Goal: Task Accomplishment & Management: Complete application form

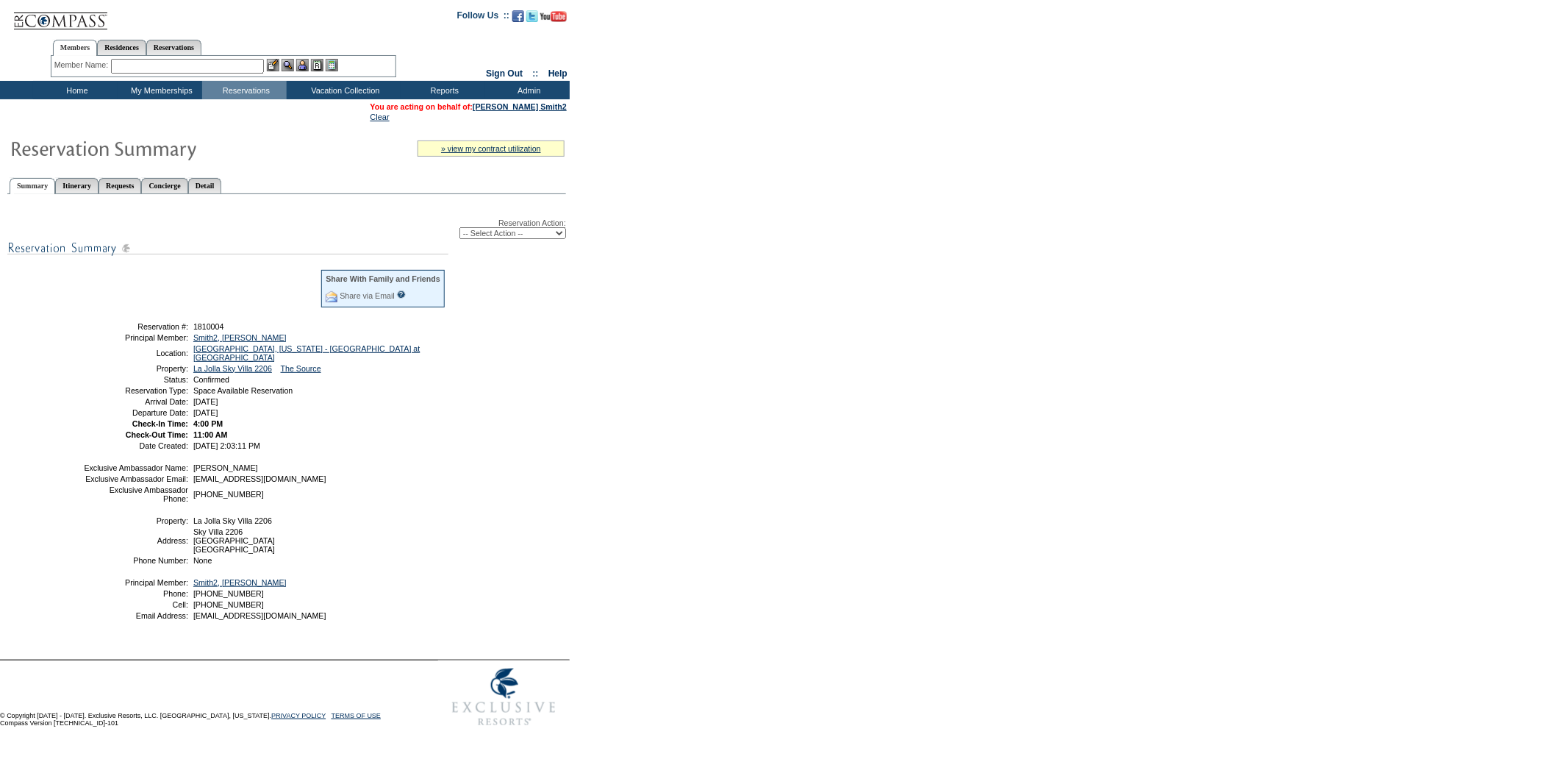
click at [552, 231] on select "-- Select Action -- Modify Reservation Dates Modify Reservation Cost Modify Occ…" at bounding box center [513, 233] width 107 height 12
select select "CancelRes"
click at [460, 228] on select "-- Select Action -- Modify Reservation Dates Modify Reservation Cost Modify Occ…" at bounding box center [513, 233] width 107 height 12
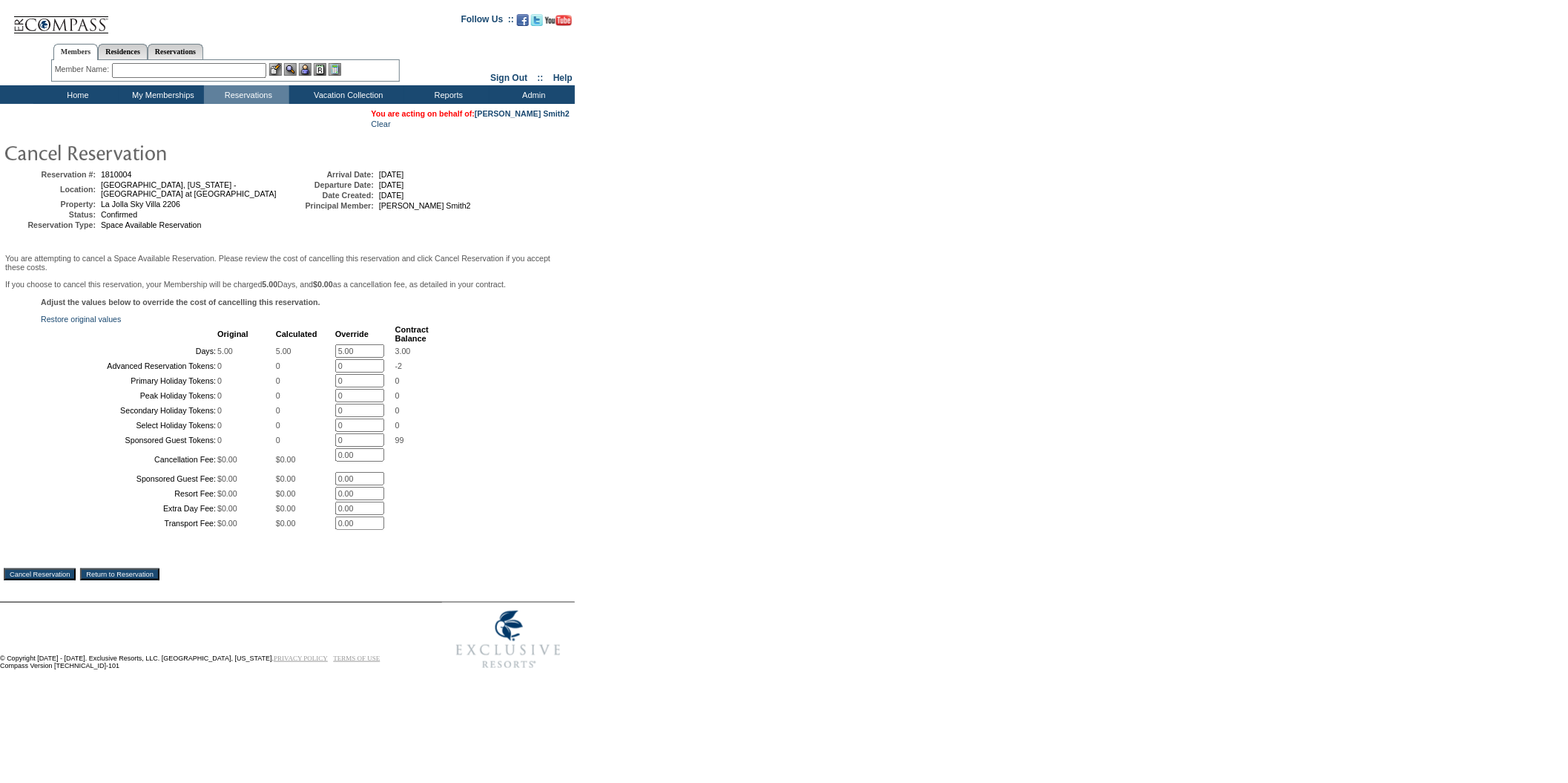
click at [371, 357] on input "5.00" at bounding box center [360, 351] width 49 height 13
type input "5"
type input "0"
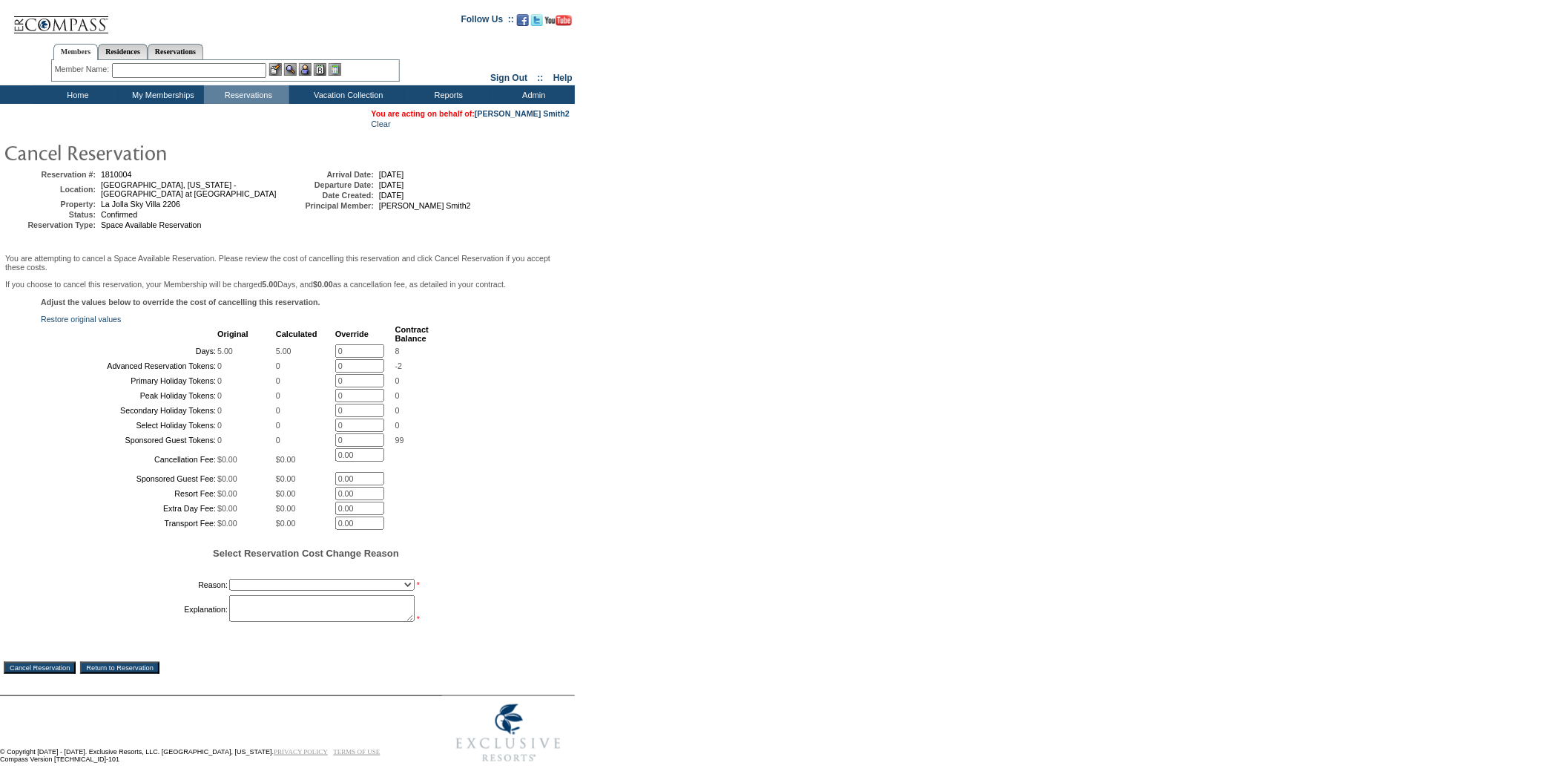
click at [505, 544] on div "Adjust the values below to override the cost of cancelling this reservation. Re…" at bounding box center [287, 469] width 567 height 342
click at [402, 591] on select "Creating Continuous Stay Days Booked After Cancellation Experiential / Hotel / …" at bounding box center [322, 584] width 185 height 12
select select "1026"
click at [230, 591] on select "Creating Continuous Stay Days Booked After Cancellation Experiential / Hotel / …" at bounding box center [322, 584] width 185 height 12
click at [281, 622] on textarea at bounding box center [322, 609] width 185 height 26
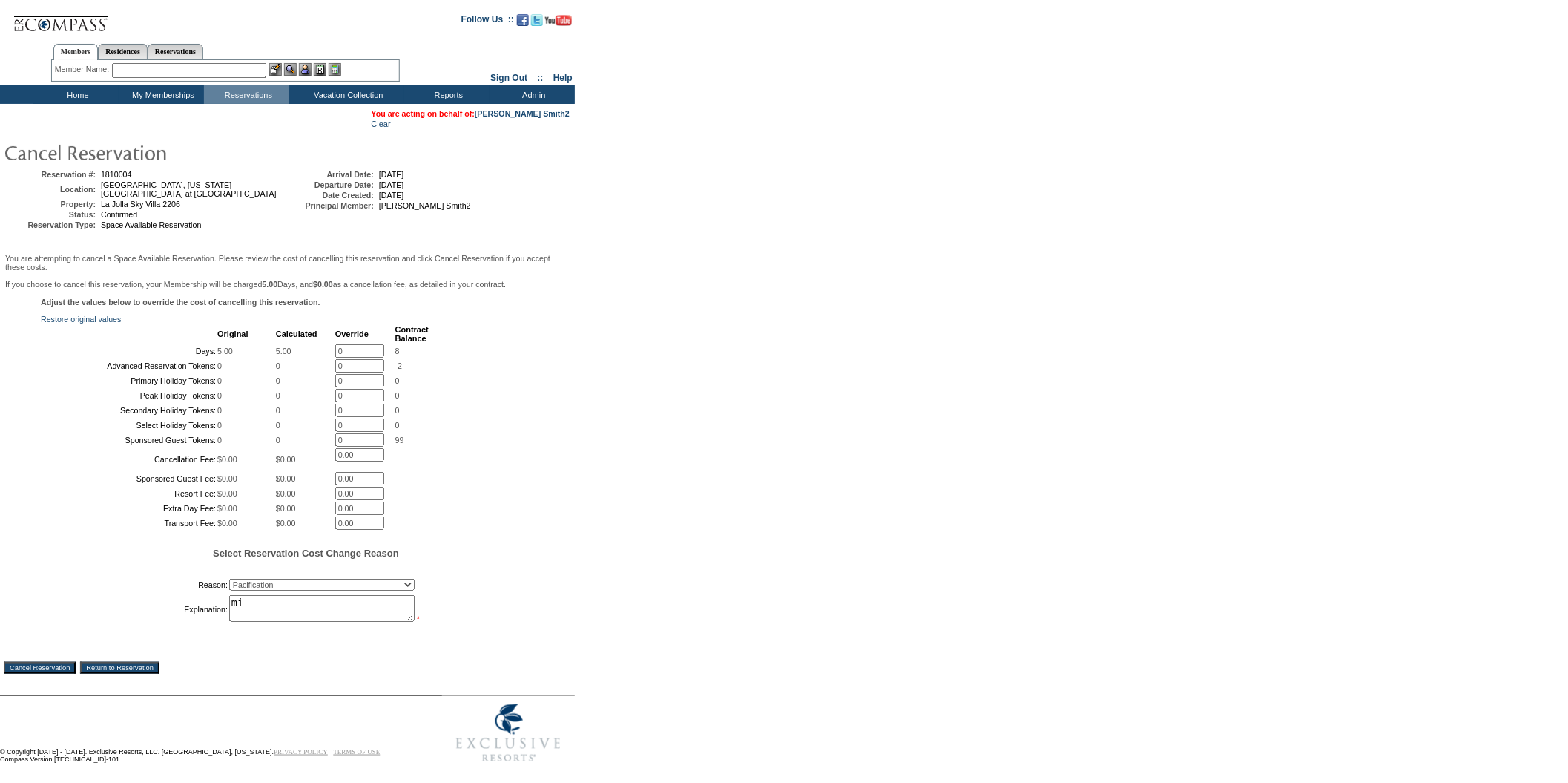
type textarea "m"
click at [274, 622] on textarea "i confirmed too quickly, member a bit confused on dates" at bounding box center [322, 609] width 185 height 26
click at [383, 622] on textarea "i confir/jrmmed too quickly, member a bit confused on dates" at bounding box center [322, 609] width 185 height 26
click at [395, 622] on textarea "i confir/jrmmed too quickly, member a bit confused on dates" at bounding box center [322, 609] width 185 height 26
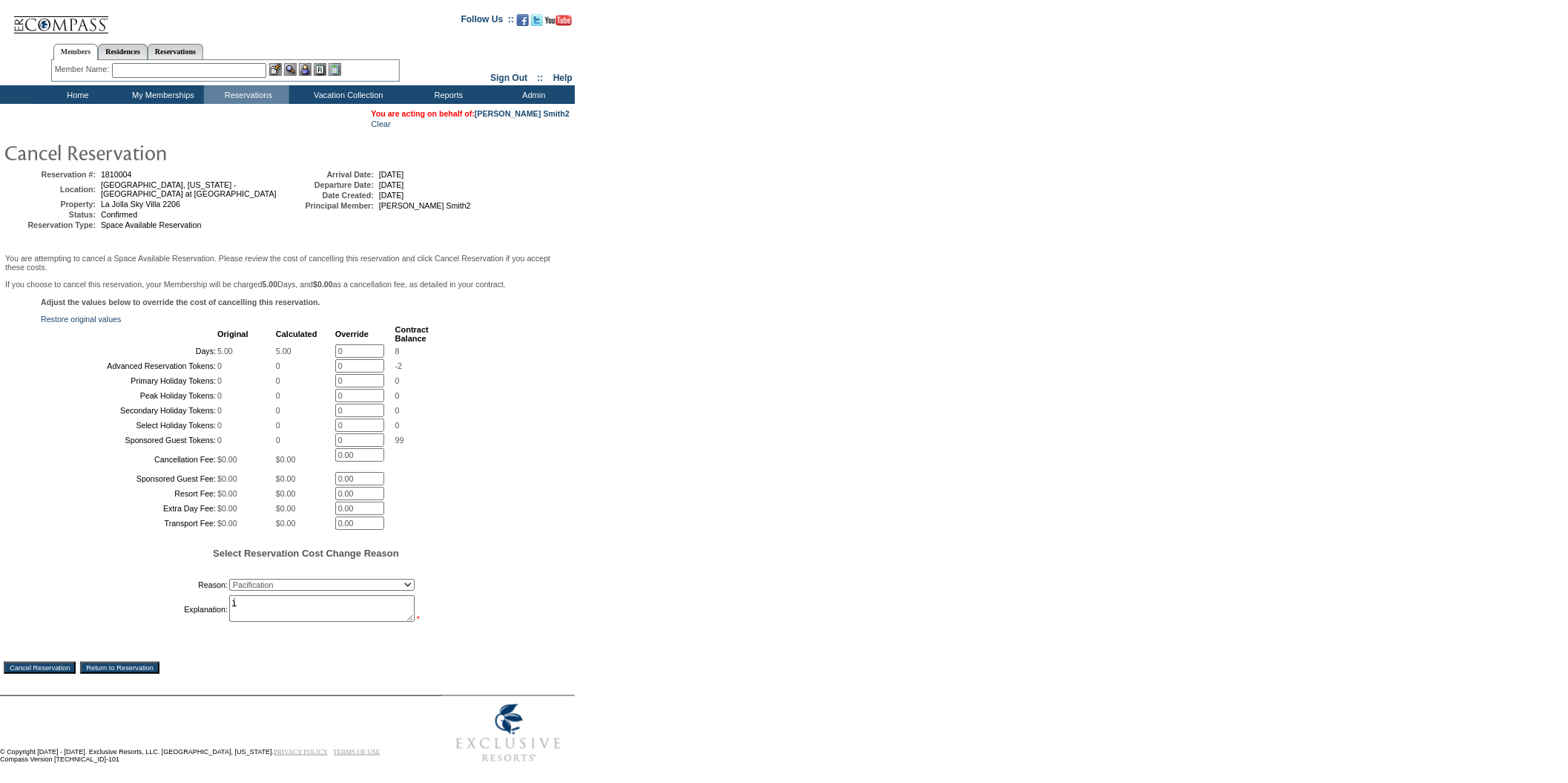
type textarea "i"
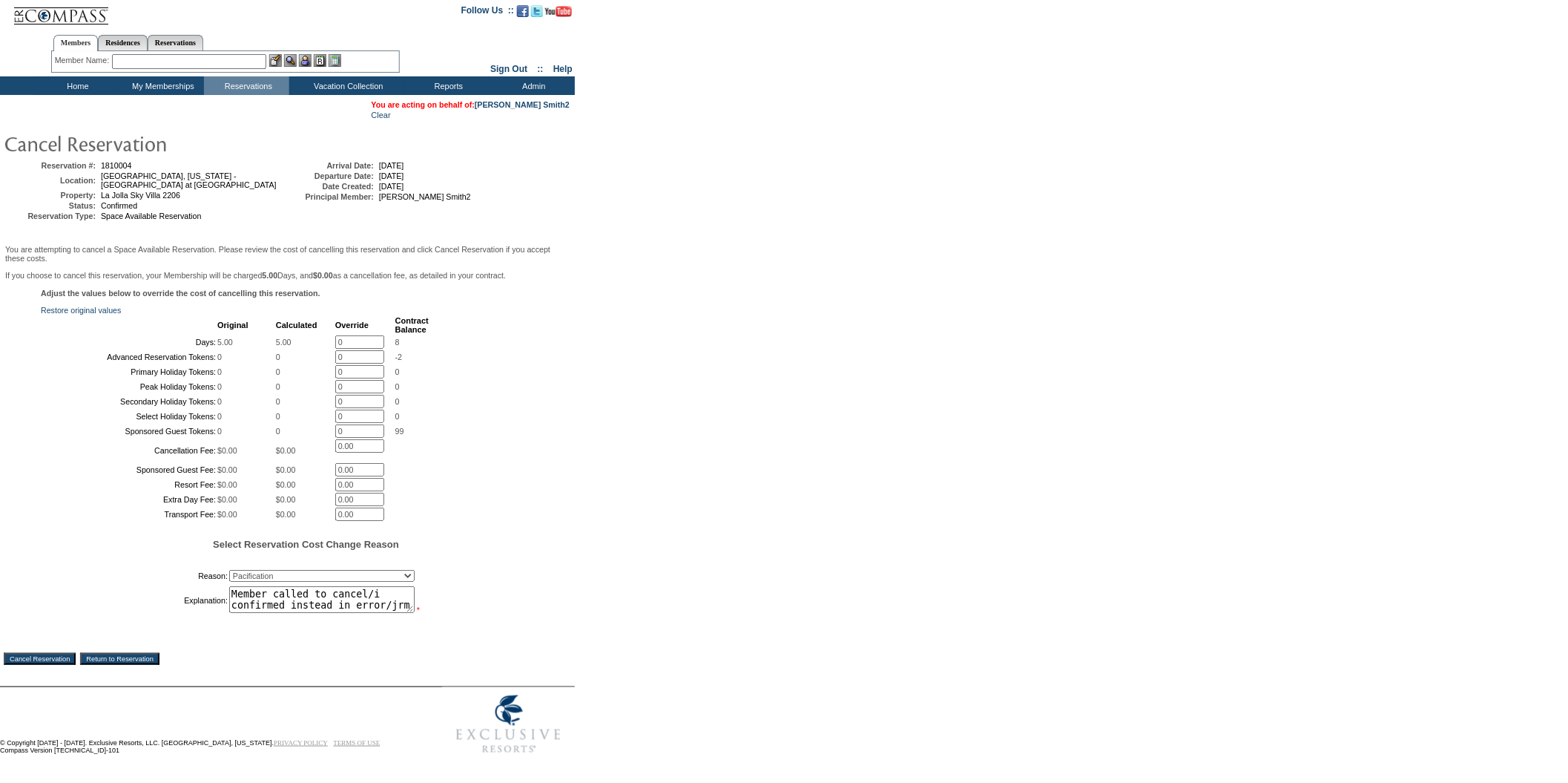
scroll to position [123, 0]
type textarea "Member called to cancel/i confirmed instead in error/jrm"
click at [60, 654] on input "Cancel Reservation" at bounding box center [40, 659] width 72 height 12
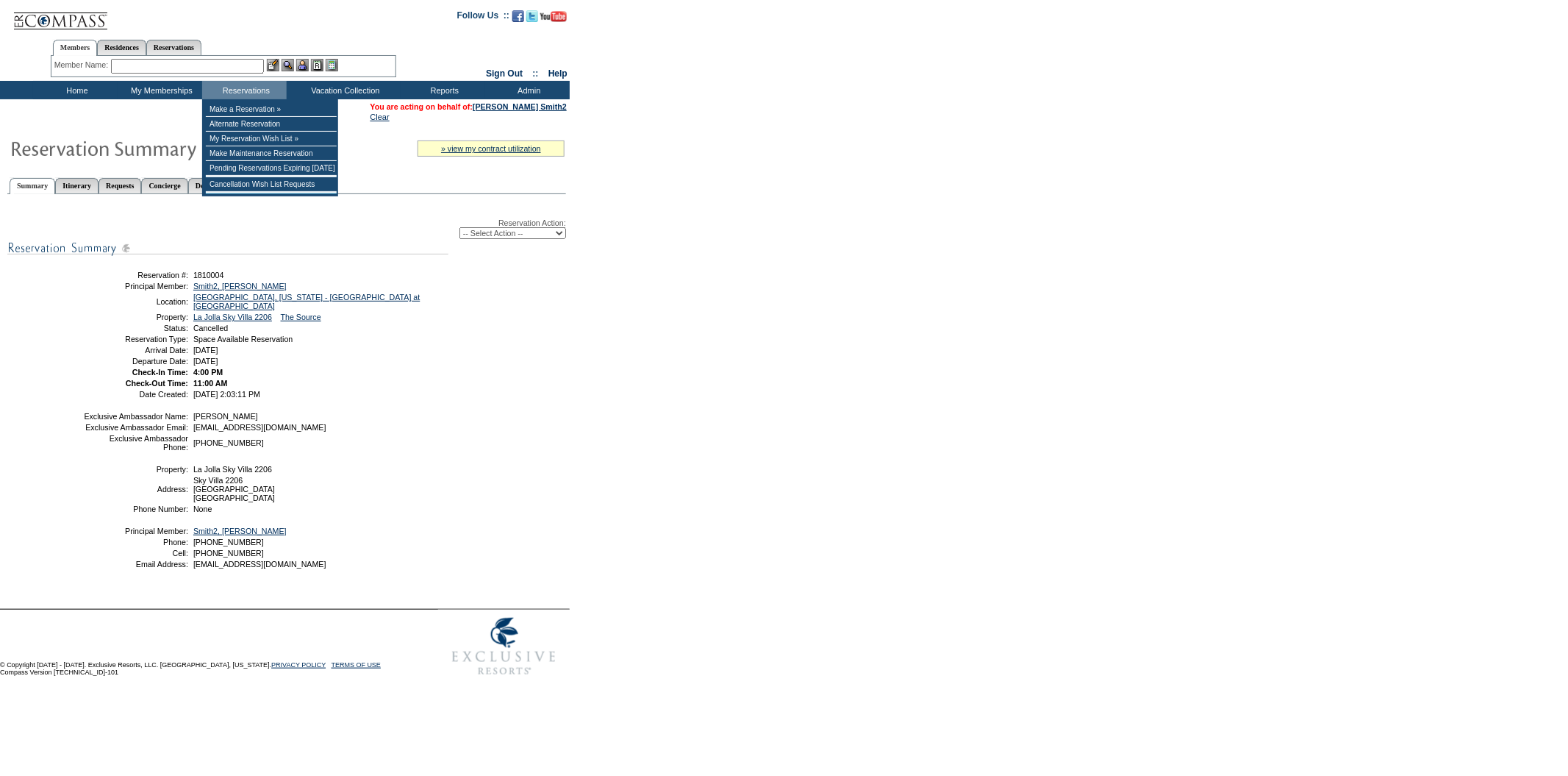
click at [250, 64] on input "text" at bounding box center [187, 67] width 153 height 15
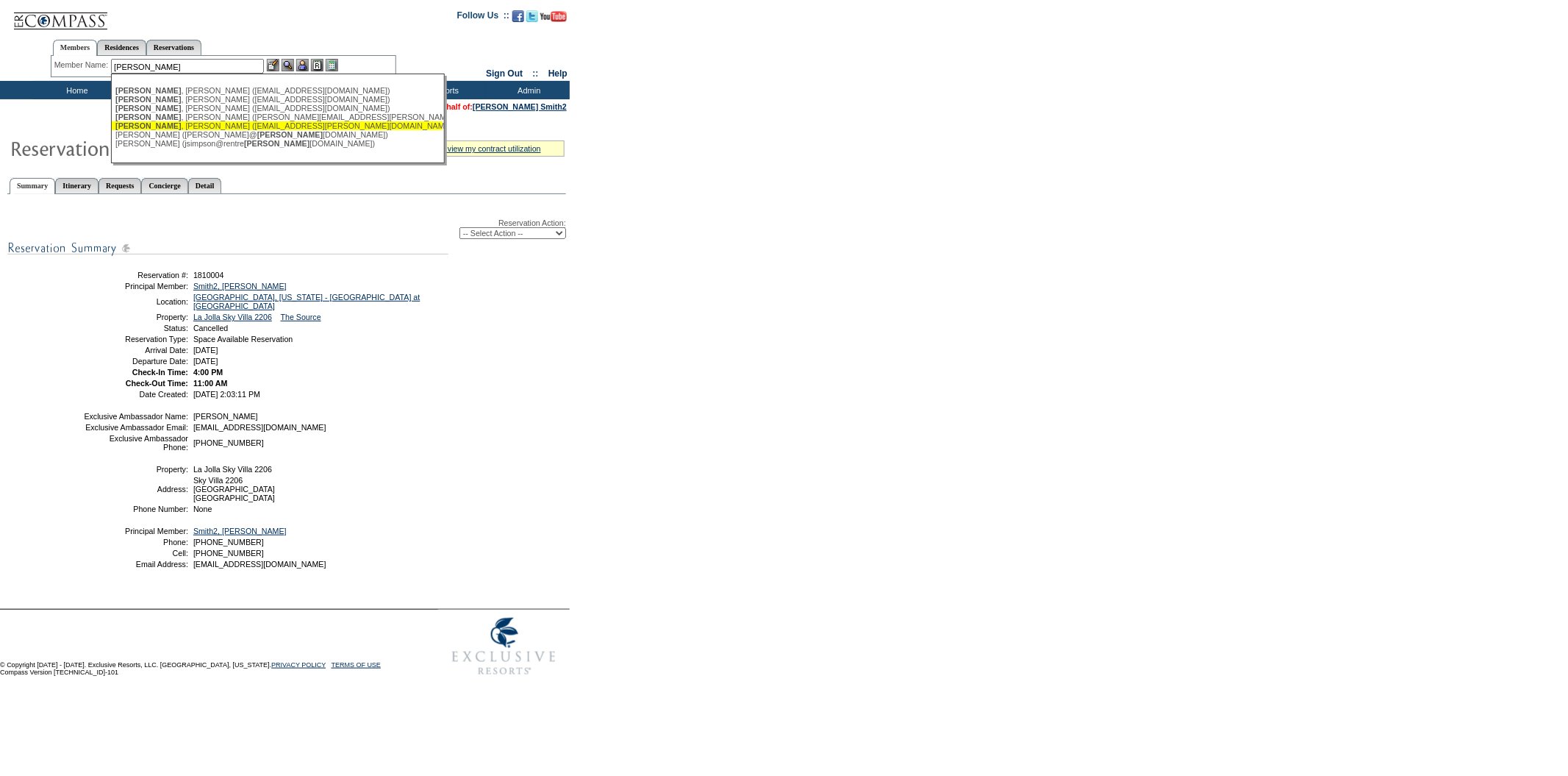
click at [259, 128] on div "[PERSON_NAME] ([EMAIL_ADDRESS][PERSON_NAME][DOMAIN_NAME])" at bounding box center [276, 126] width 323 height 8
type input "[PERSON_NAME] ([EMAIL_ADDRESS][PERSON_NAME][DOMAIN_NAME])"
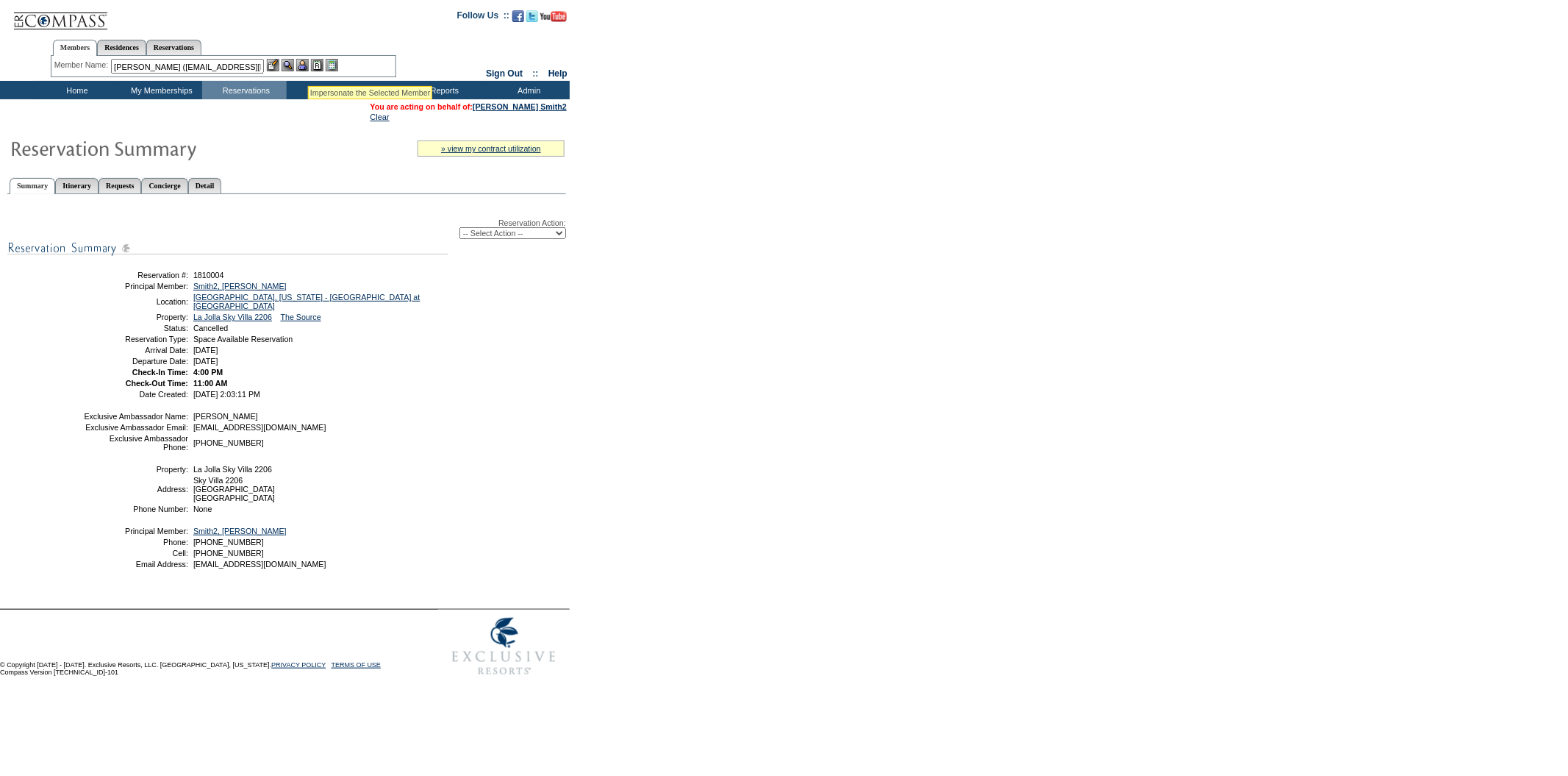
click at [308, 67] on img at bounding box center [302, 65] width 12 height 12
click at [288, 67] on img at bounding box center [288, 65] width 12 height 12
